Goal: Navigation & Orientation: Go to known website

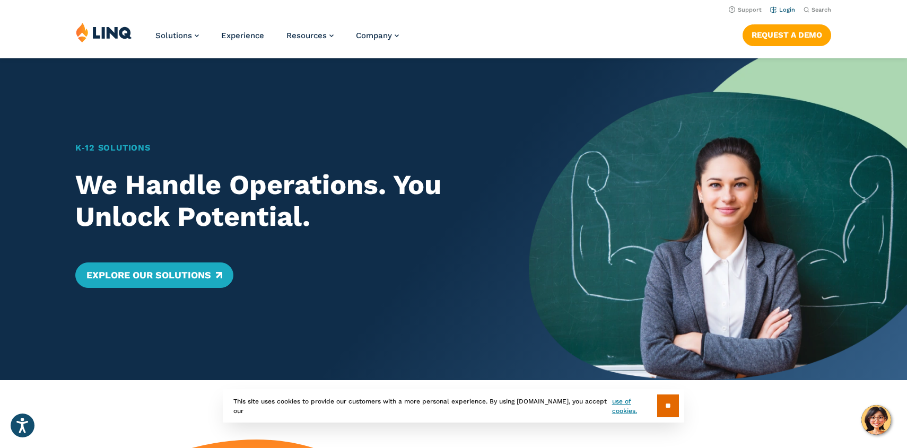
click at [780, 10] on link "Login" at bounding box center [782, 9] width 25 height 7
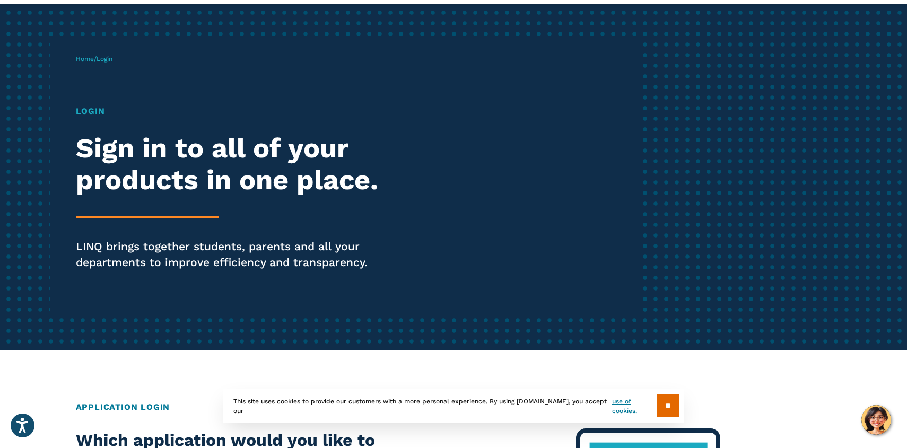
scroll to position [64, 0]
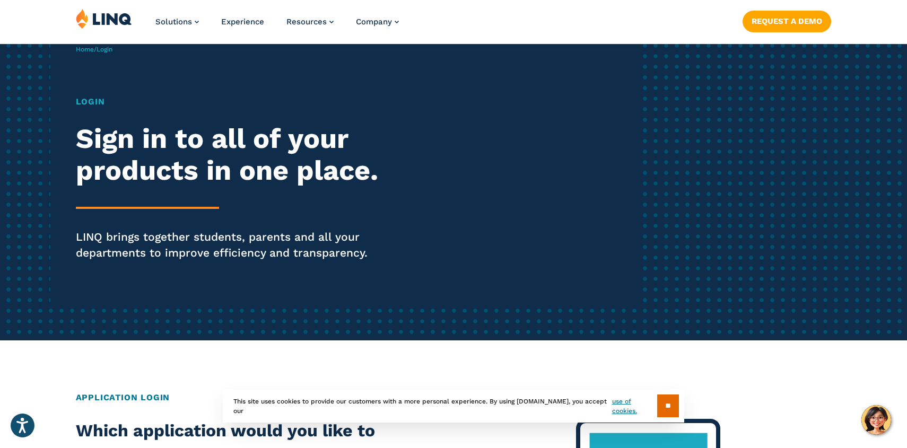
click at [97, 100] on h1 "Login" at bounding box center [250, 101] width 349 height 13
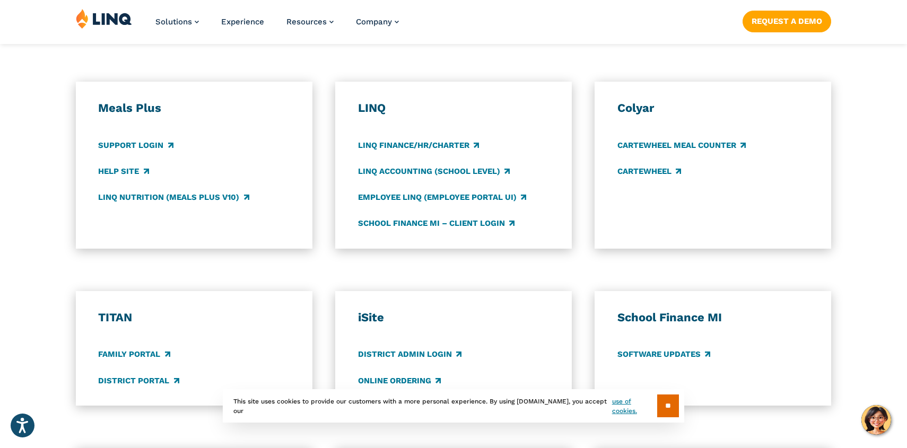
scroll to position [564, 0]
